Goal: Transaction & Acquisition: Purchase product/service

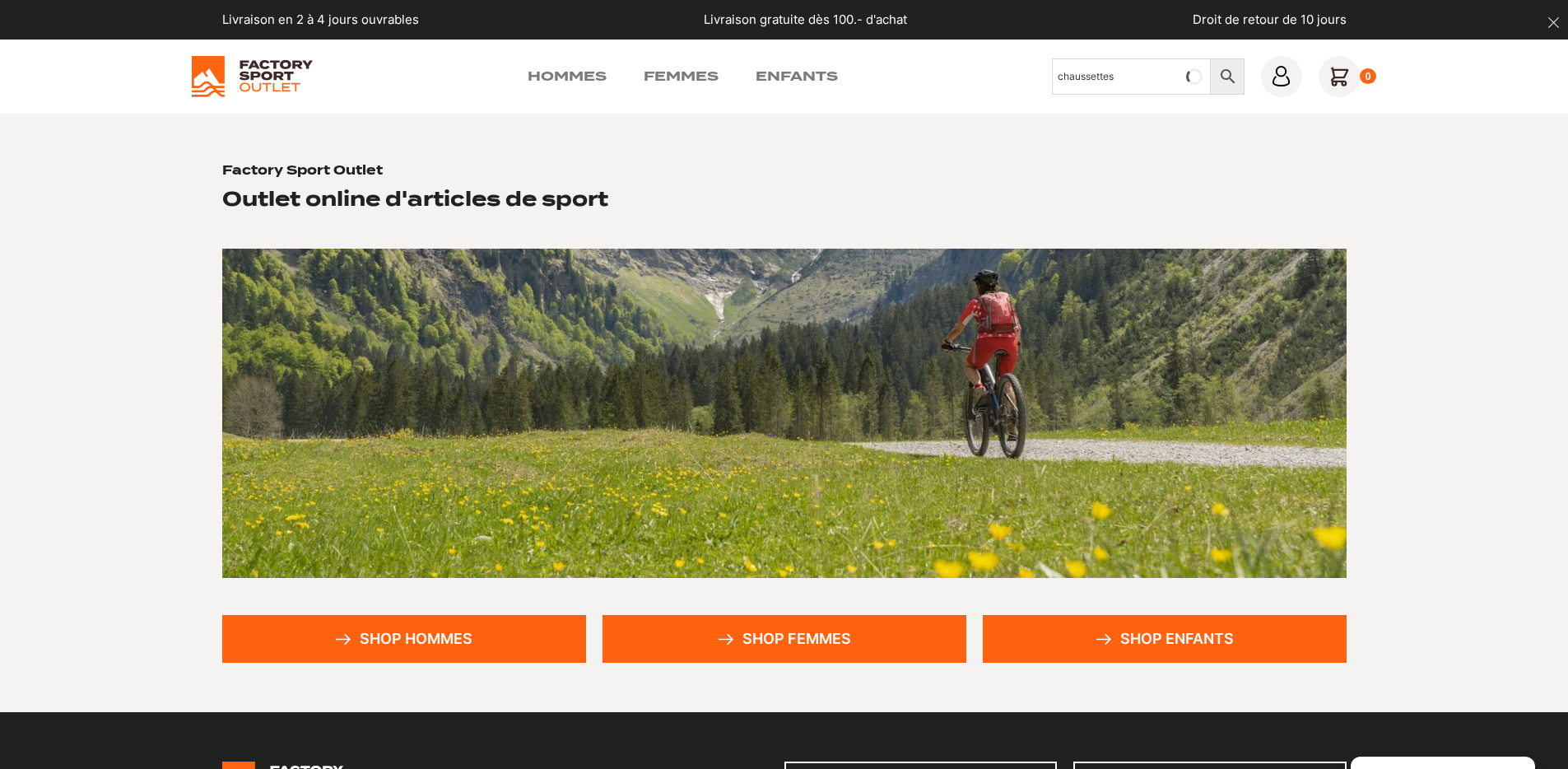
type input "chaussettes"
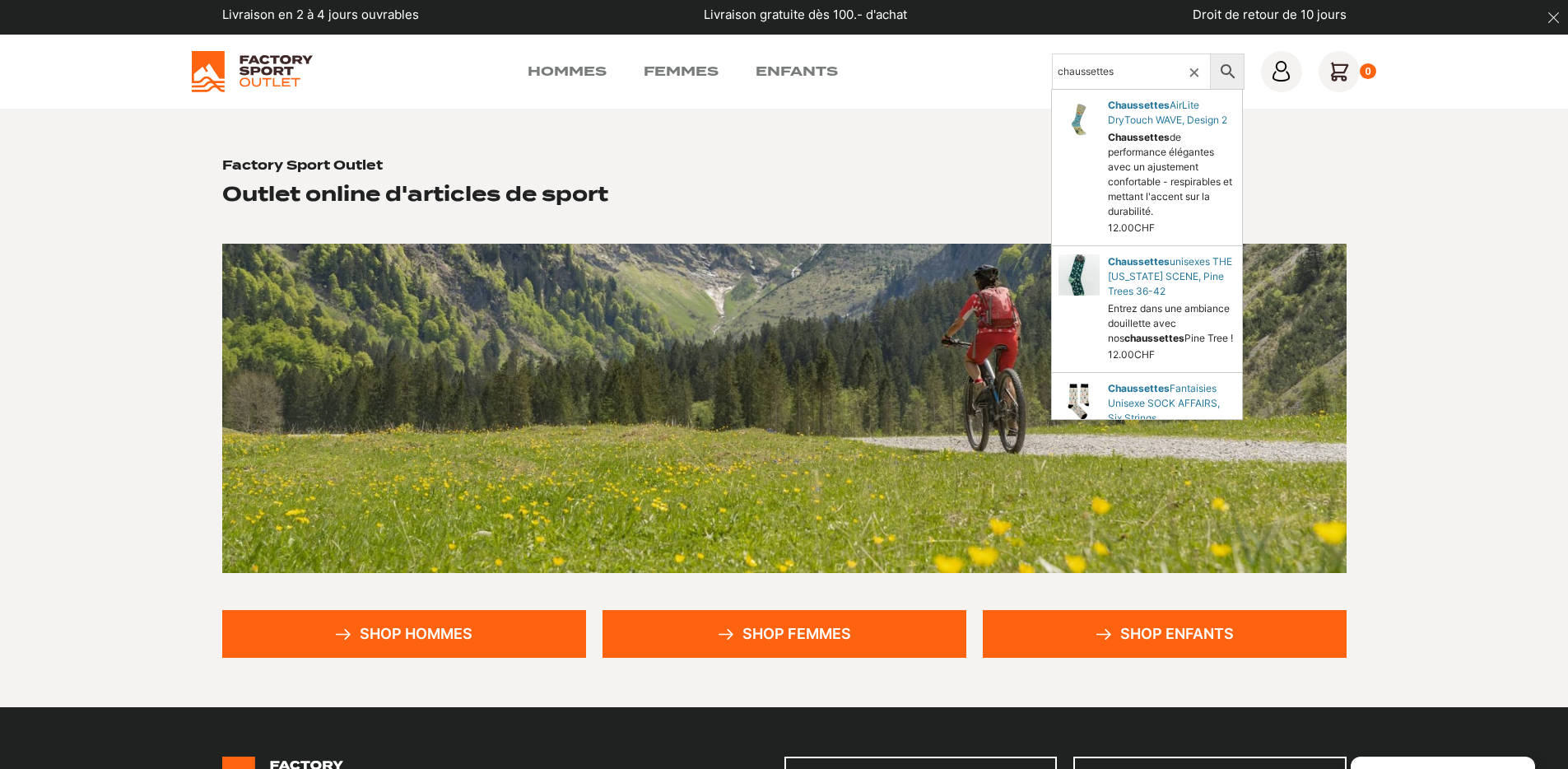
scroll to position [289, 0]
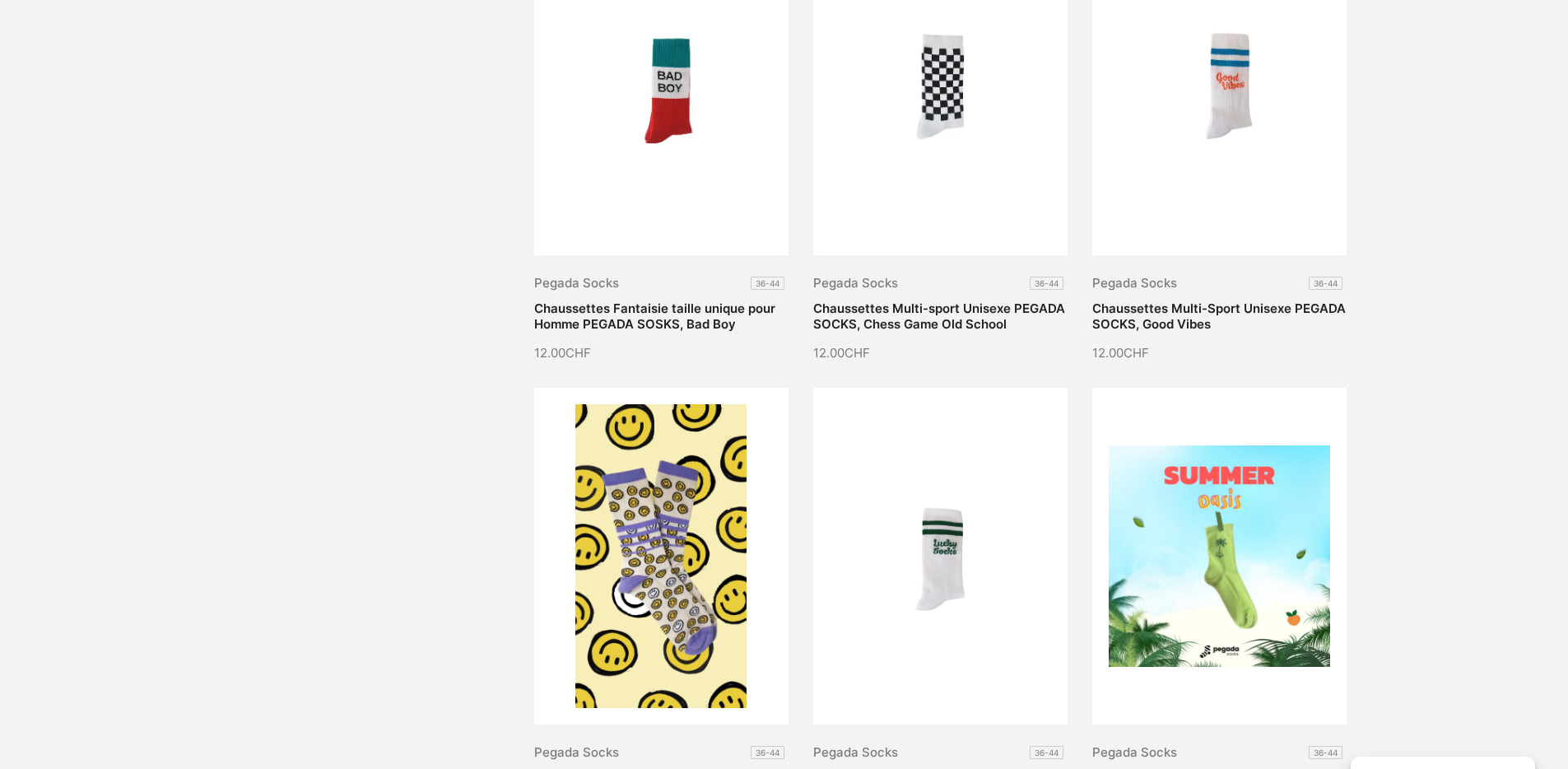
scroll to position [977, 0]
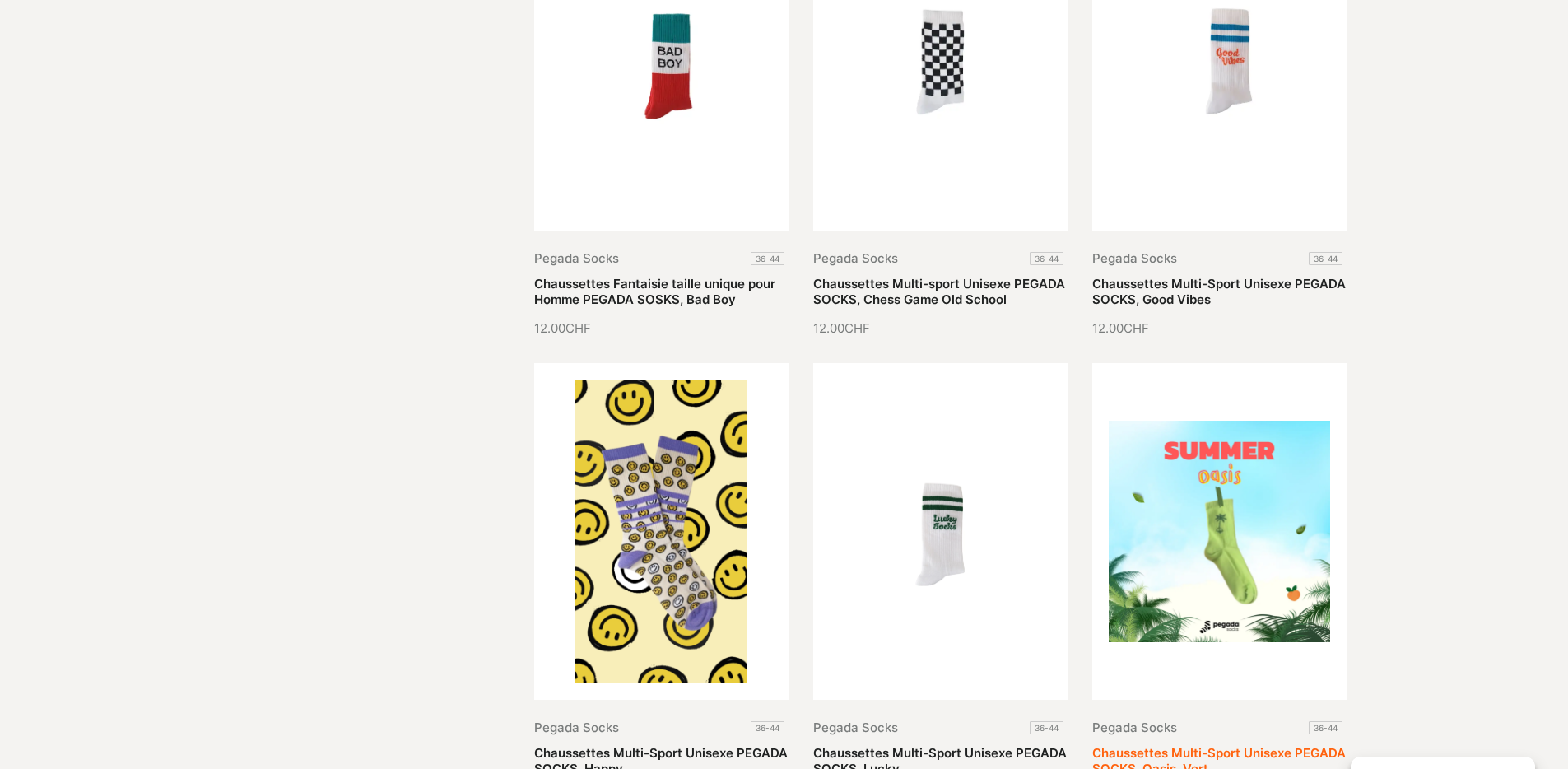
click at [1210, 745] on link "Chaussettes Multi-Sport Unisexe PEGADA SOCKS, Oasis, Vert" at bounding box center [1219, 760] width 253 height 32
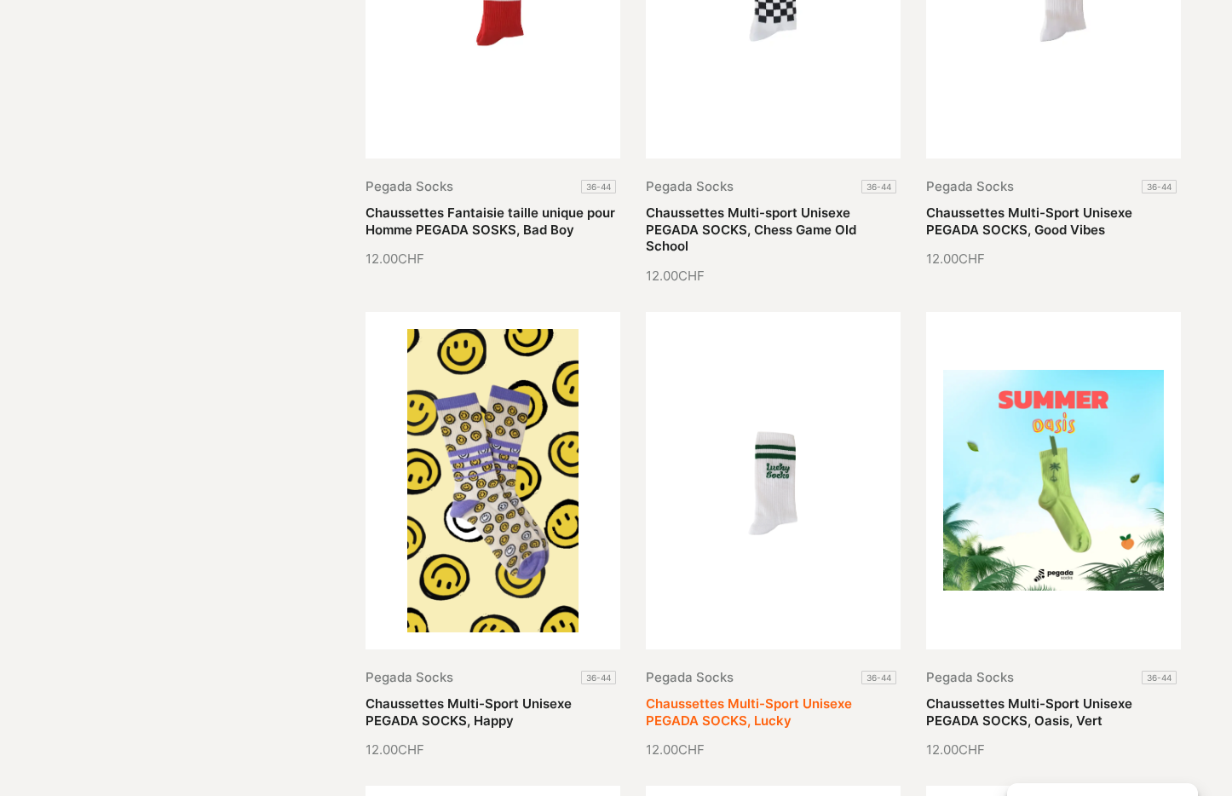
scroll to position [1095, 0]
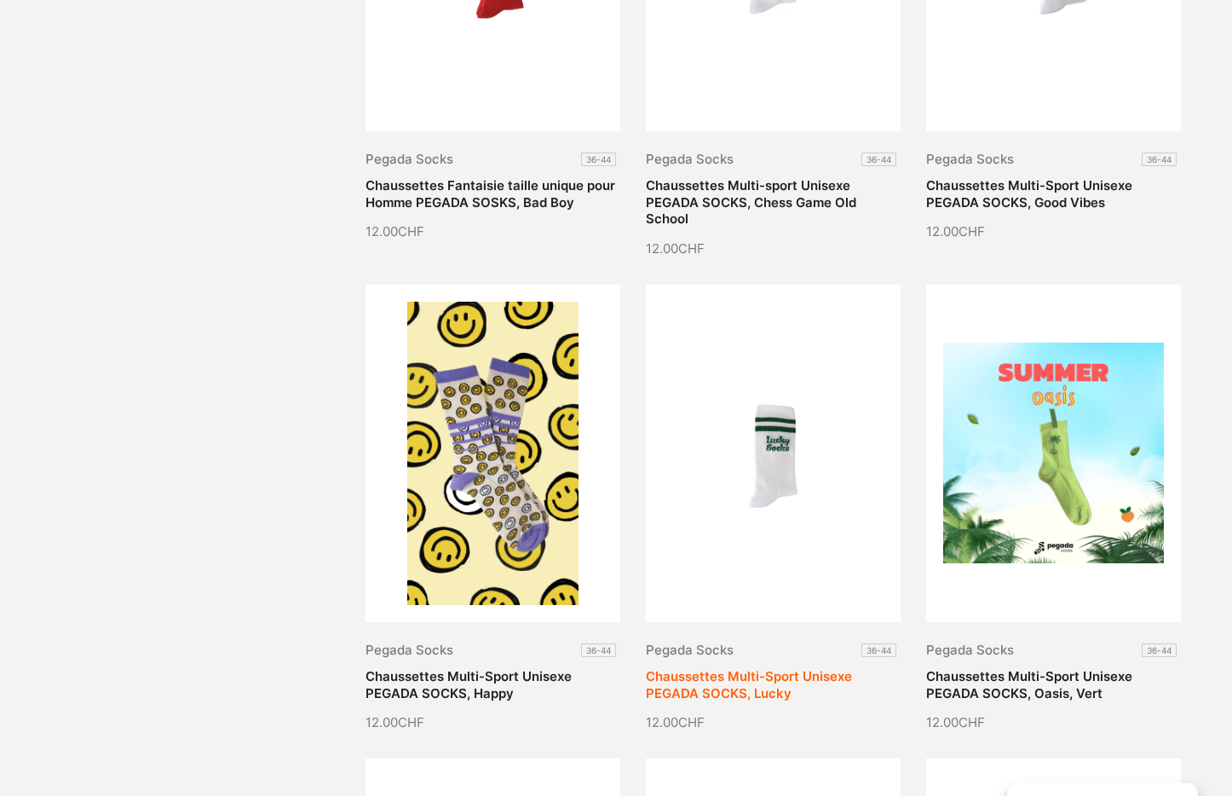
click at [789, 694] on link "Chaussettes Multi-Sport Unisexe PEGADA SOCKS, Lucky" at bounding box center [749, 684] width 206 height 33
